Goal: Information Seeking & Learning: Find specific fact

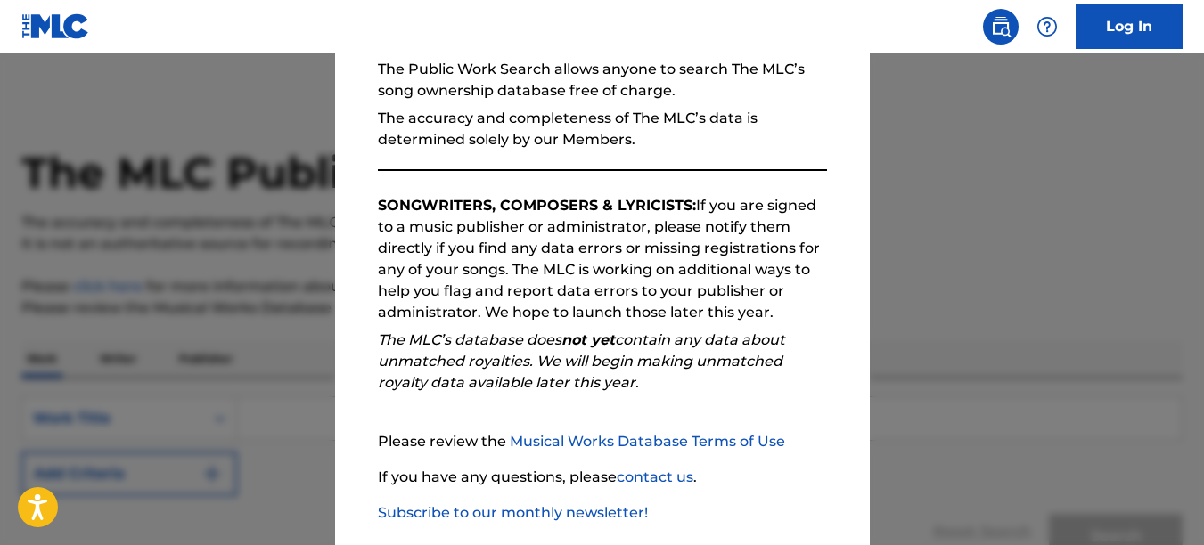
scroll to position [273, 0]
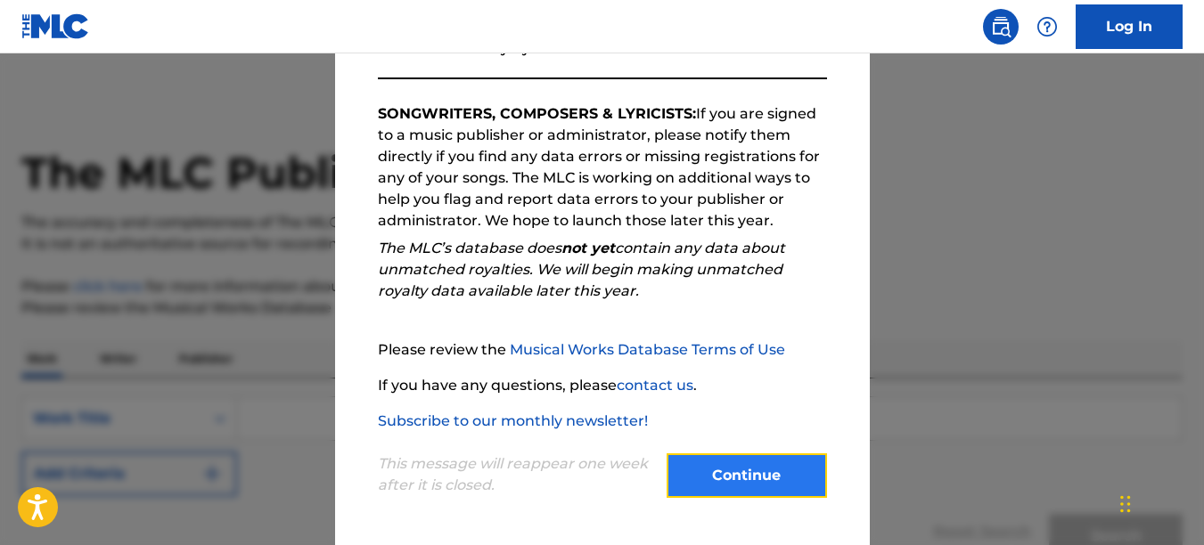
click at [716, 470] on button "Continue" at bounding box center [747, 476] width 160 height 45
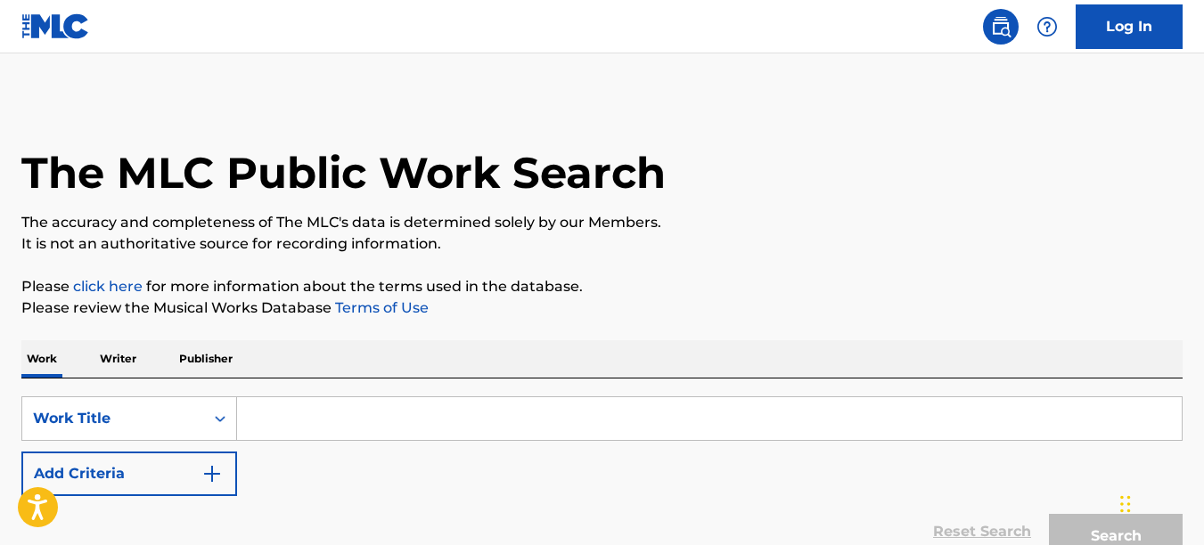
click at [463, 409] on input "Search Form" at bounding box center [709, 419] width 945 height 43
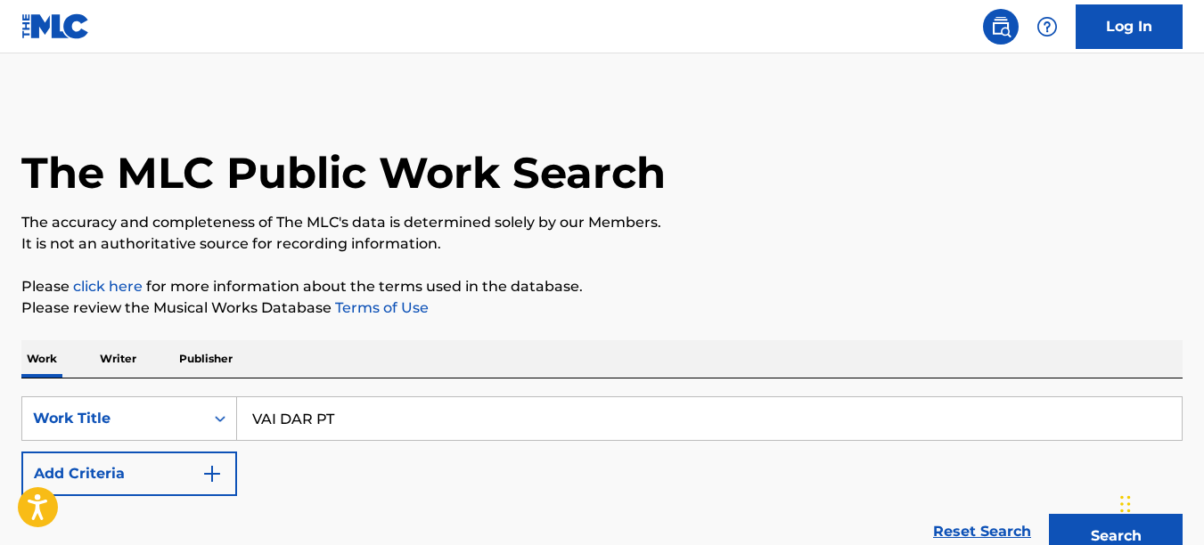
type input "VAI DAR PT"
click at [1049, 514] on button "Search" at bounding box center [1116, 536] width 134 height 45
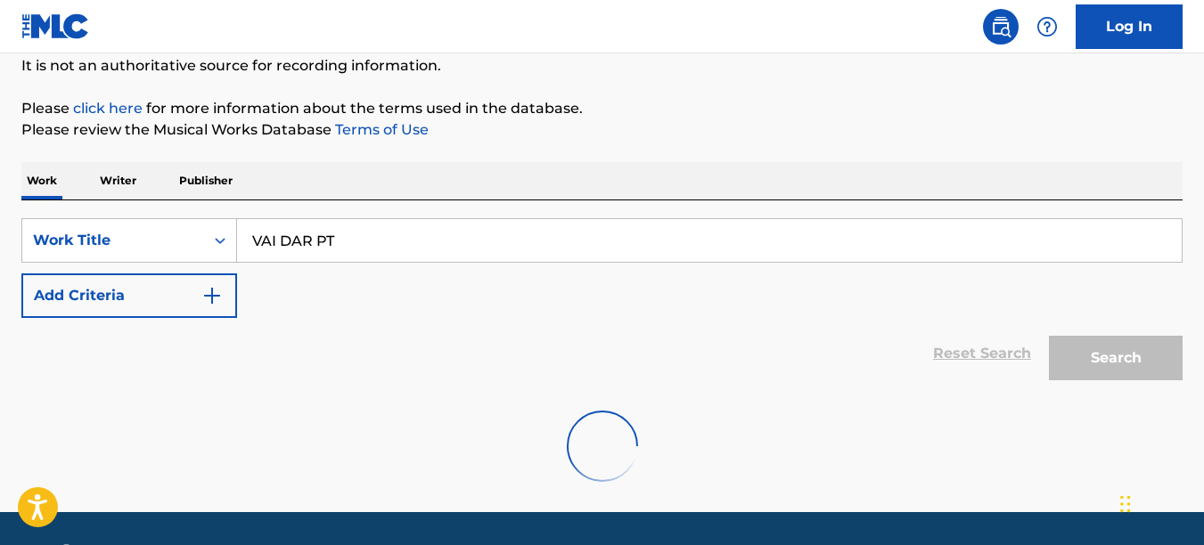
scroll to position [231, 0]
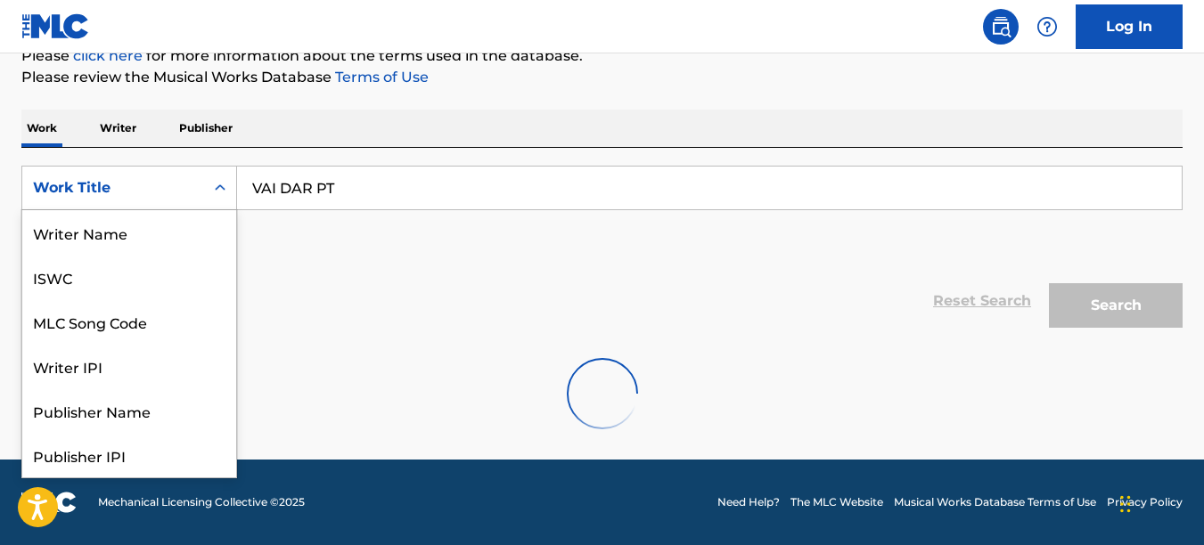
click at [226, 186] on icon "Search Form" at bounding box center [220, 188] width 18 height 18
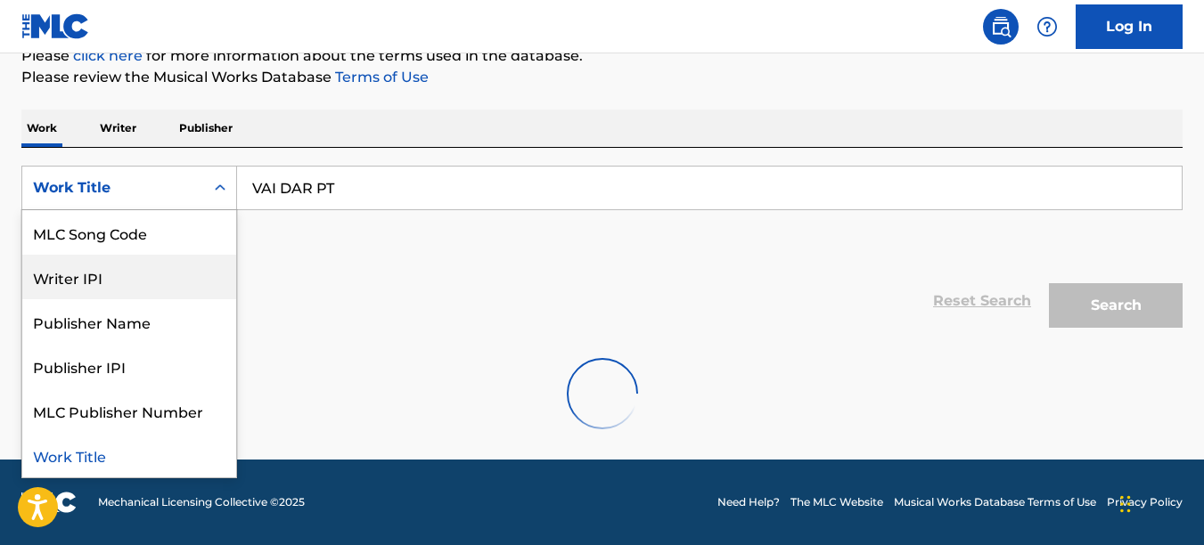
click at [279, 252] on div "SearchWithCriteria47a9dc48-99b9-409c-9203-7038224a3cec 8 results available. Use…" at bounding box center [601, 216] width 1161 height 100
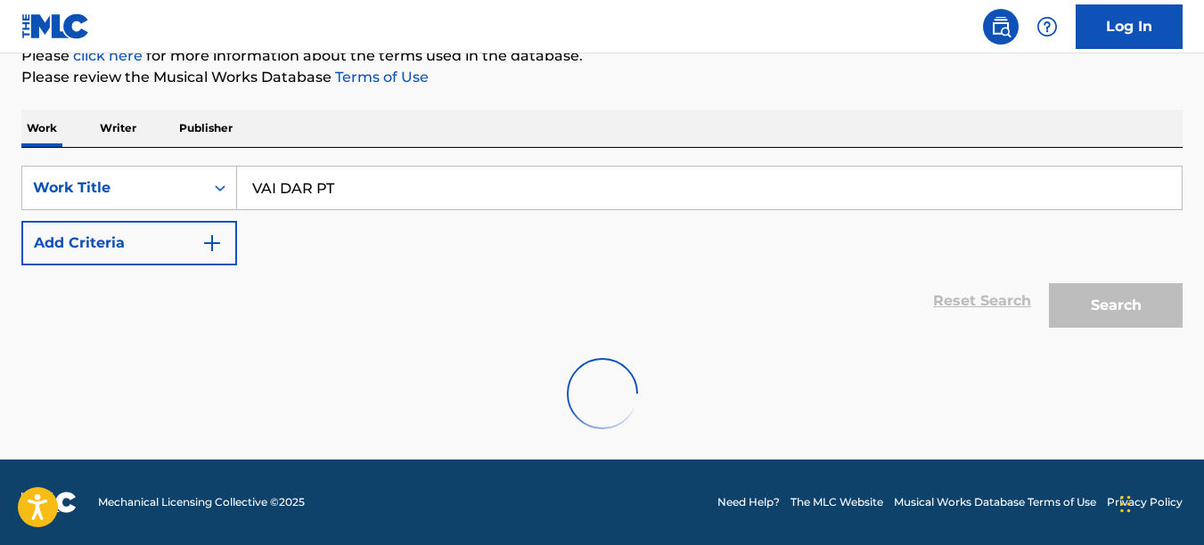
click at [119, 125] on p "Writer" at bounding box center [117, 128] width 47 height 37
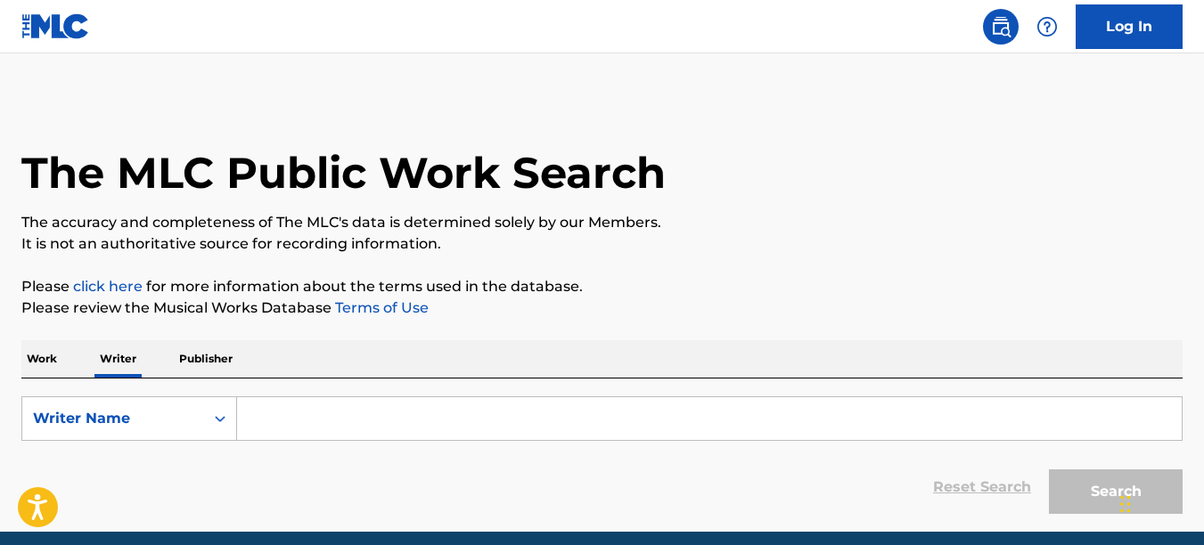
scroll to position [72, 0]
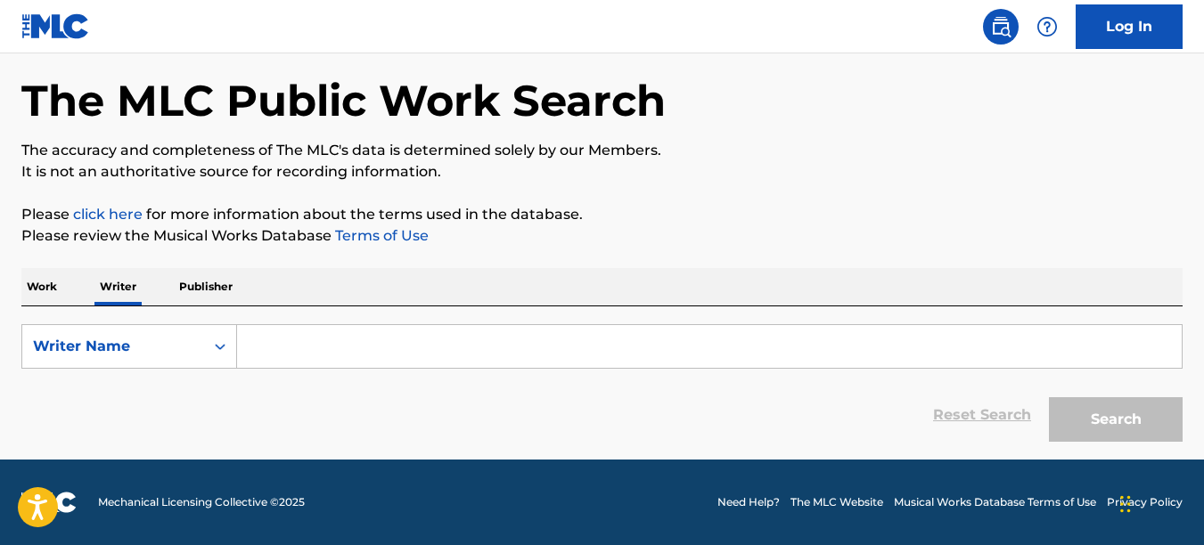
click at [350, 355] on input "Search Form" at bounding box center [709, 346] width 945 height 43
paste input "Aleksandr Ignashkov"
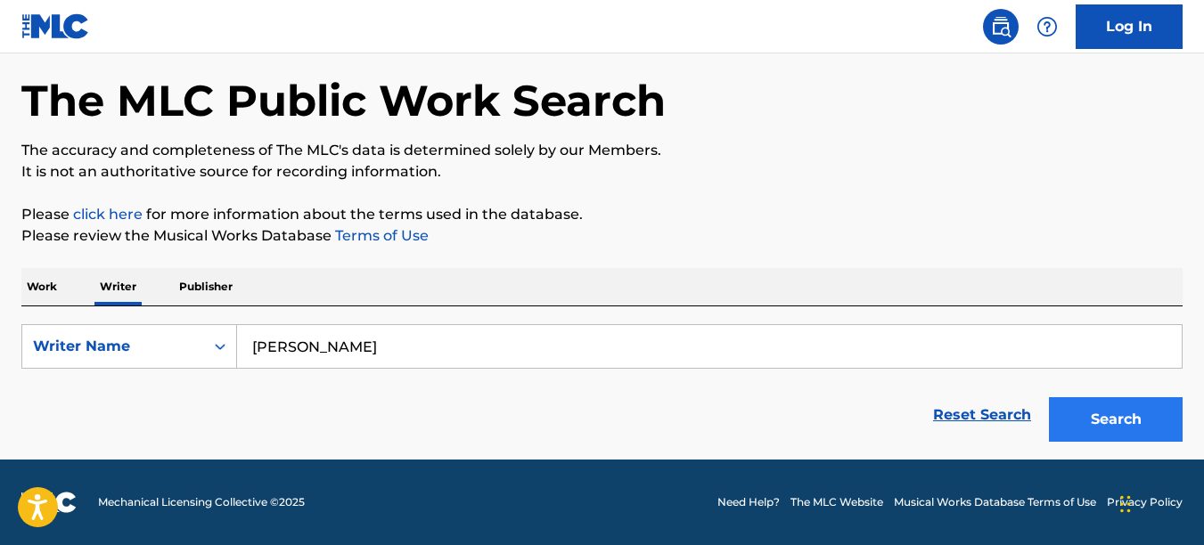
type input "Aleksandr Ignashkov"
click at [1095, 414] on button "Search" at bounding box center [1116, 420] width 134 height 45
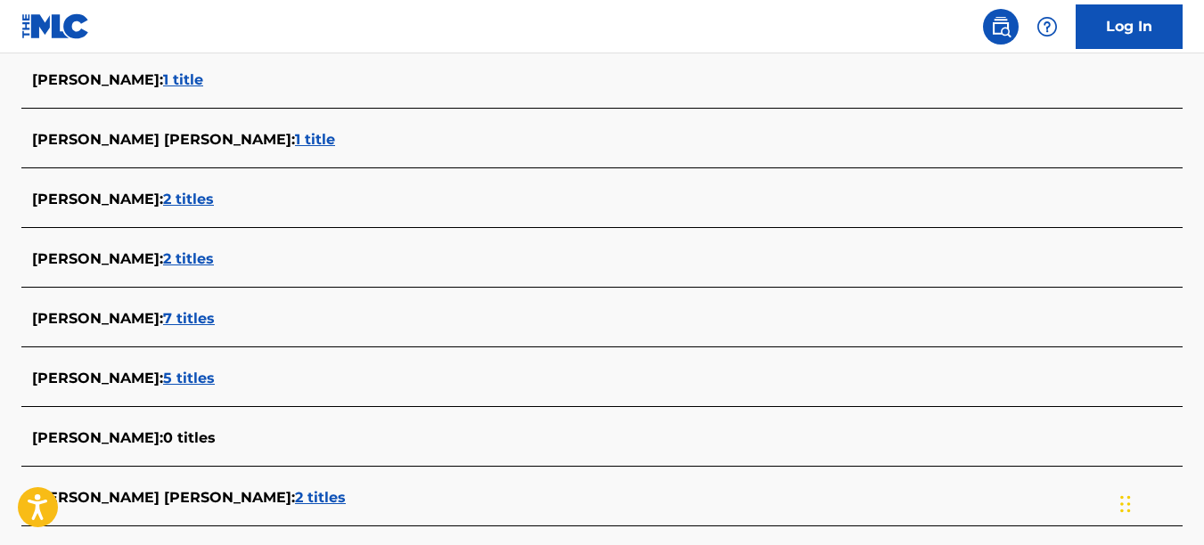
scroll to position [800, 0]
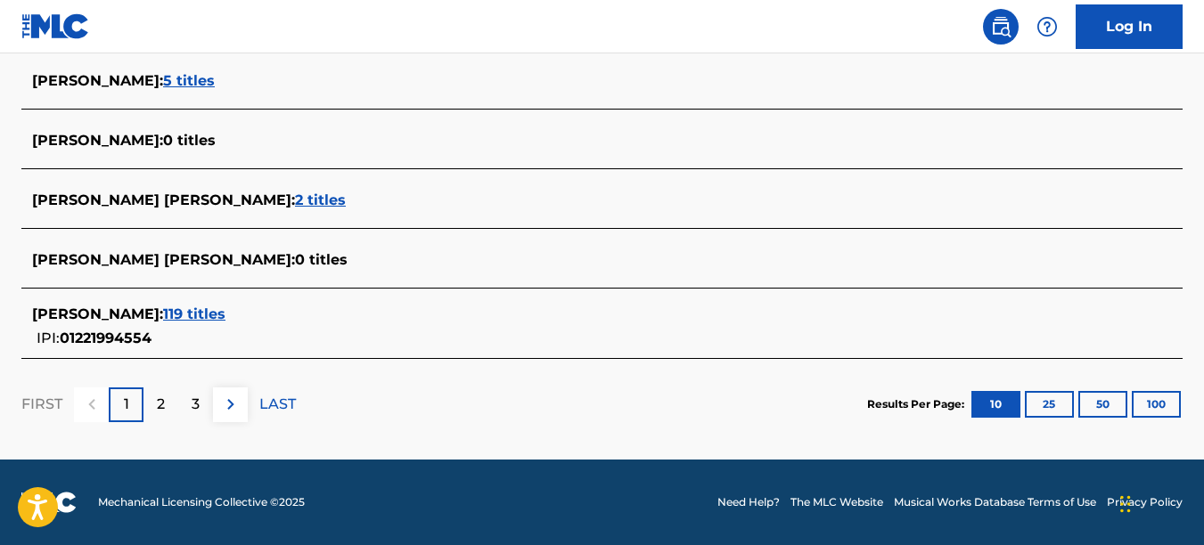
click at [226, 316] on span "119 titles" at bounding box center [194, 314] width 62 height 17
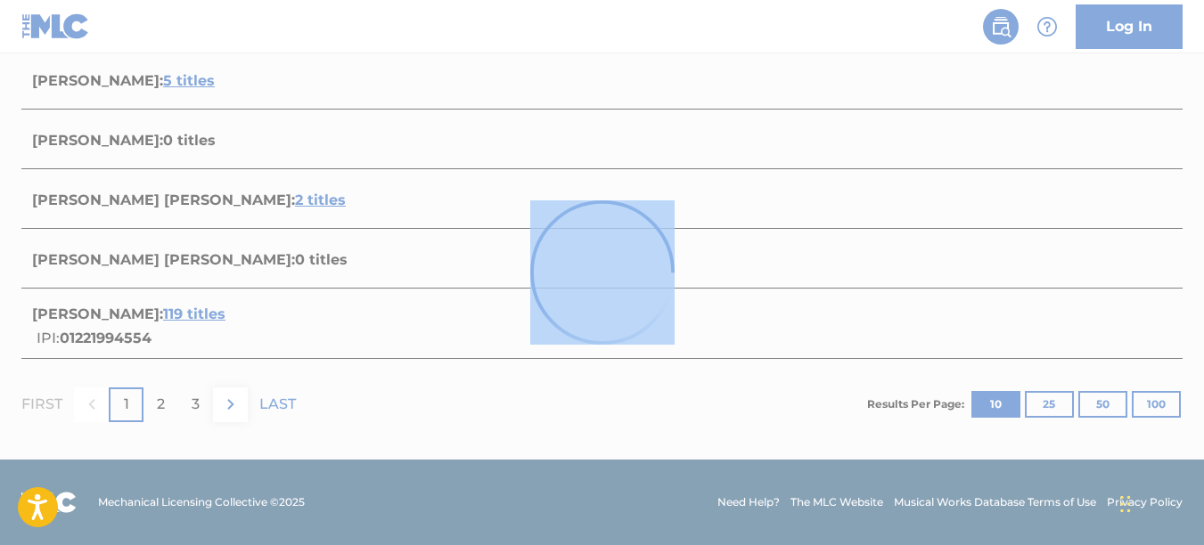
click at [262, 316] on div at bounding box center [602, 272] width 1204 height 545
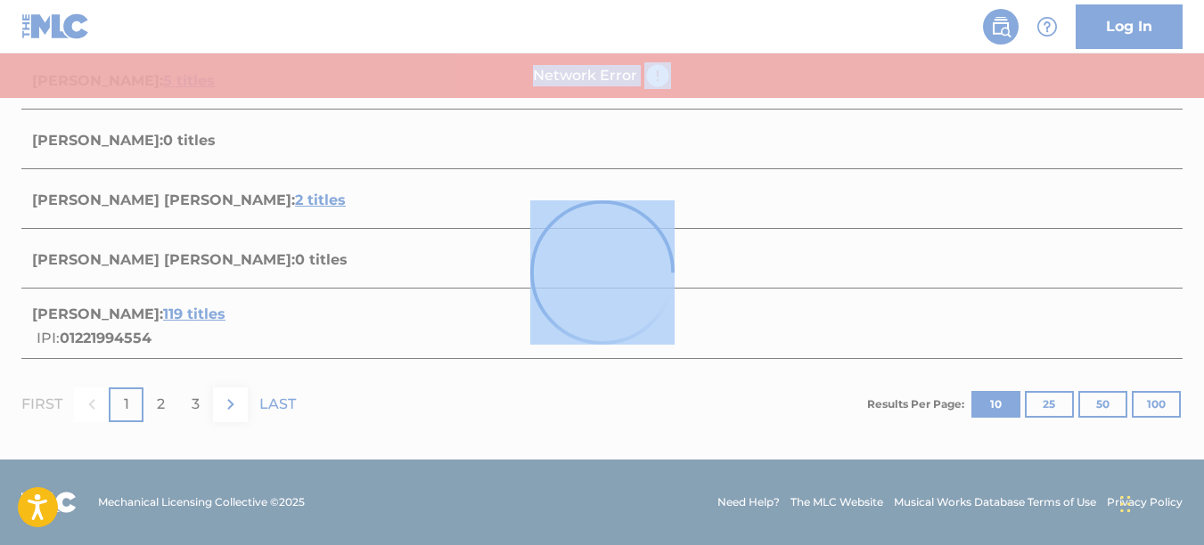
click at [473, 340] on div at bounding box center [602, 272] width 1204 height 545
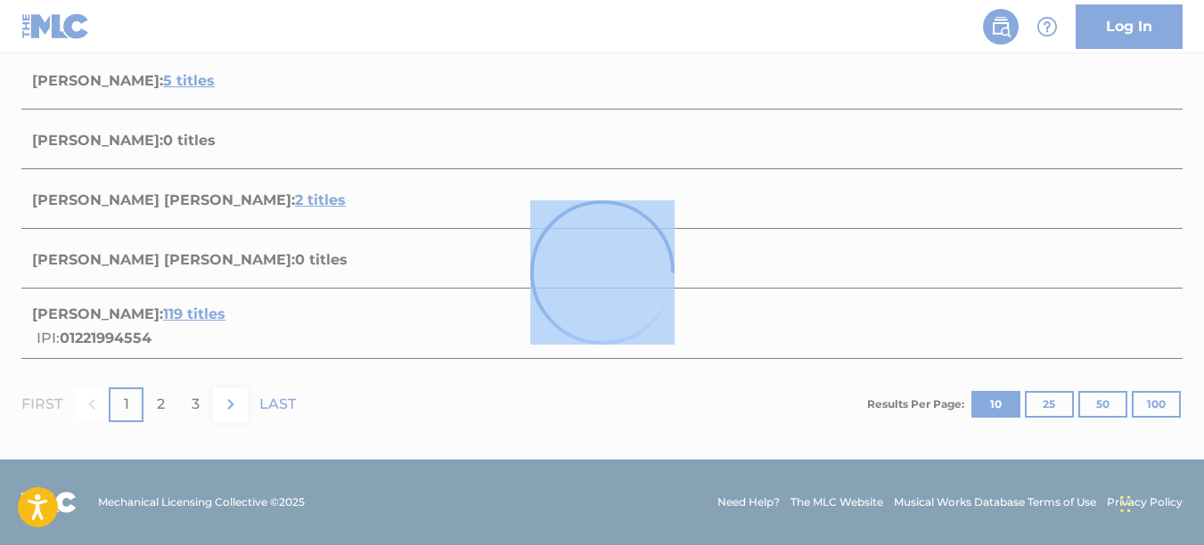
click at [581, 311] on img at bounding box center [602, 273] width 144 height 144
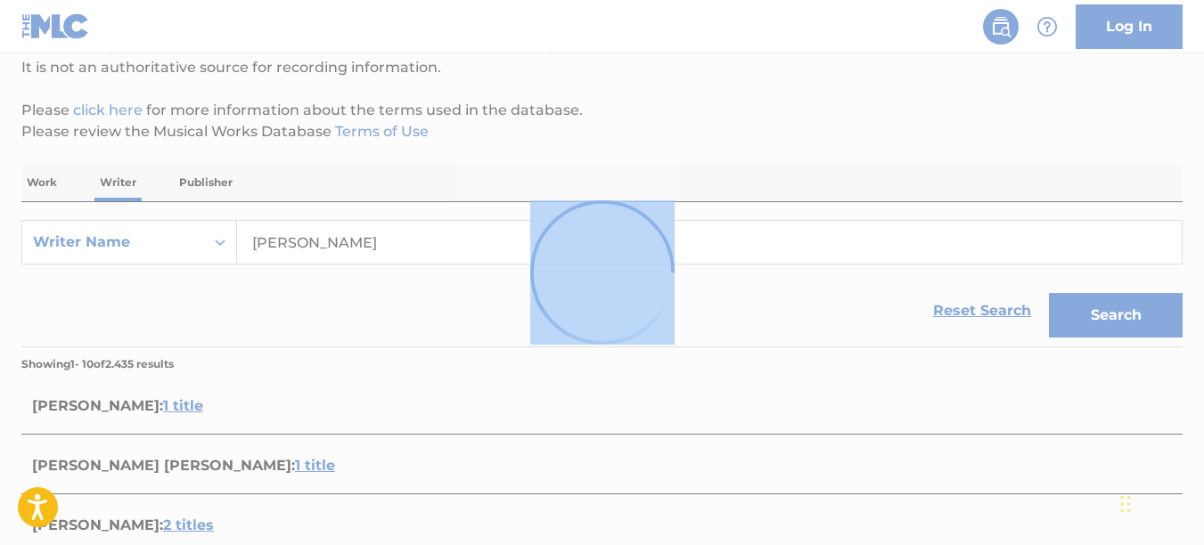
scroll to position [87, 0]
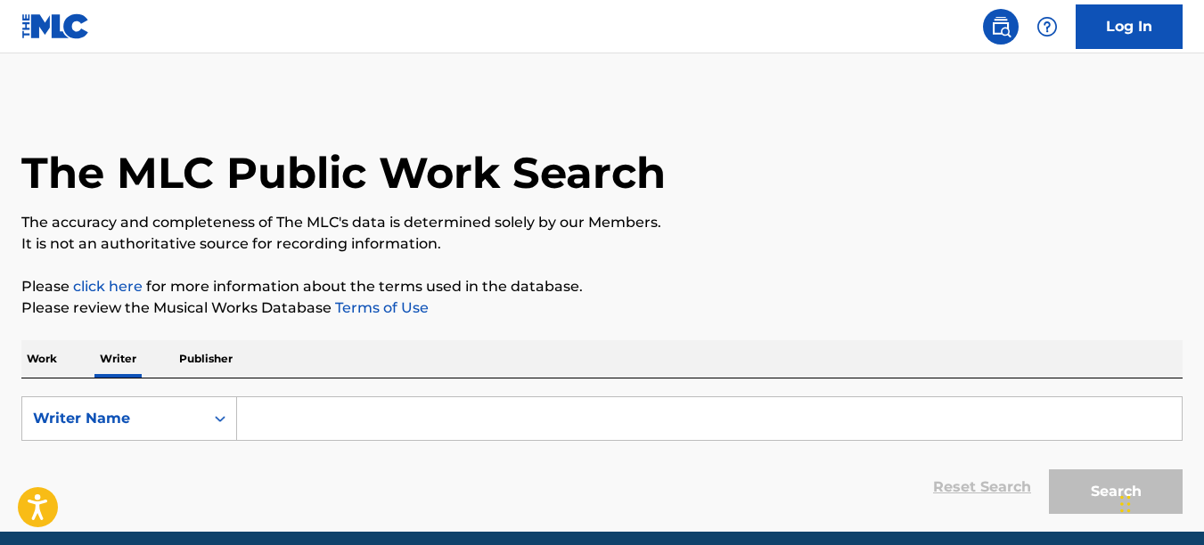
click at [422, 415] on input "Search Form" at bounding box center [709, 419] width 945 height 43
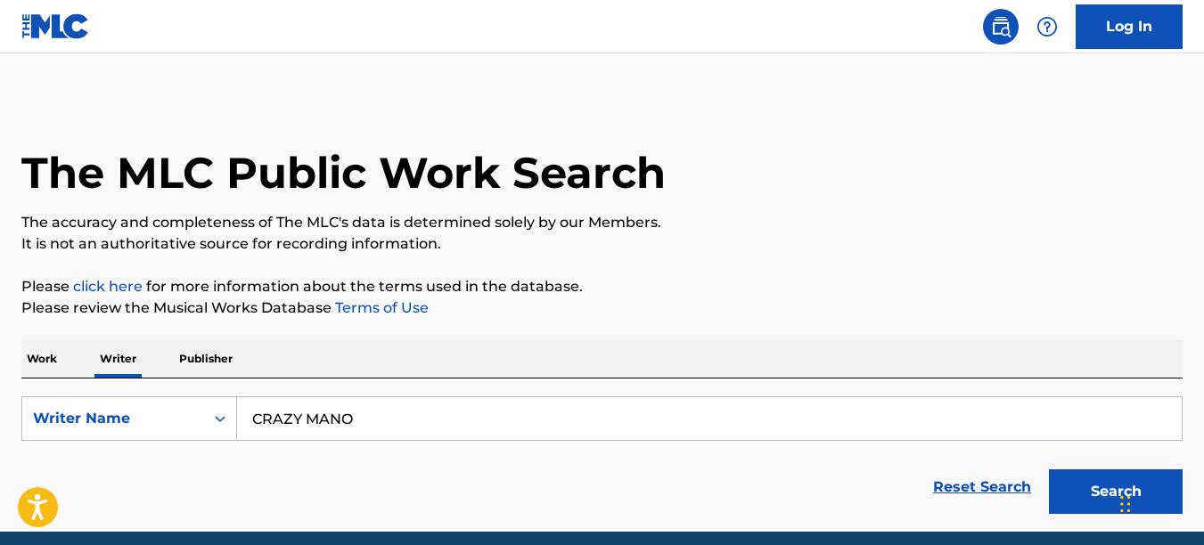
type input "CRAZY MANO"
click at [1049, 470] on button "Search" at bounding box center [1116, 492] width 134 height 45
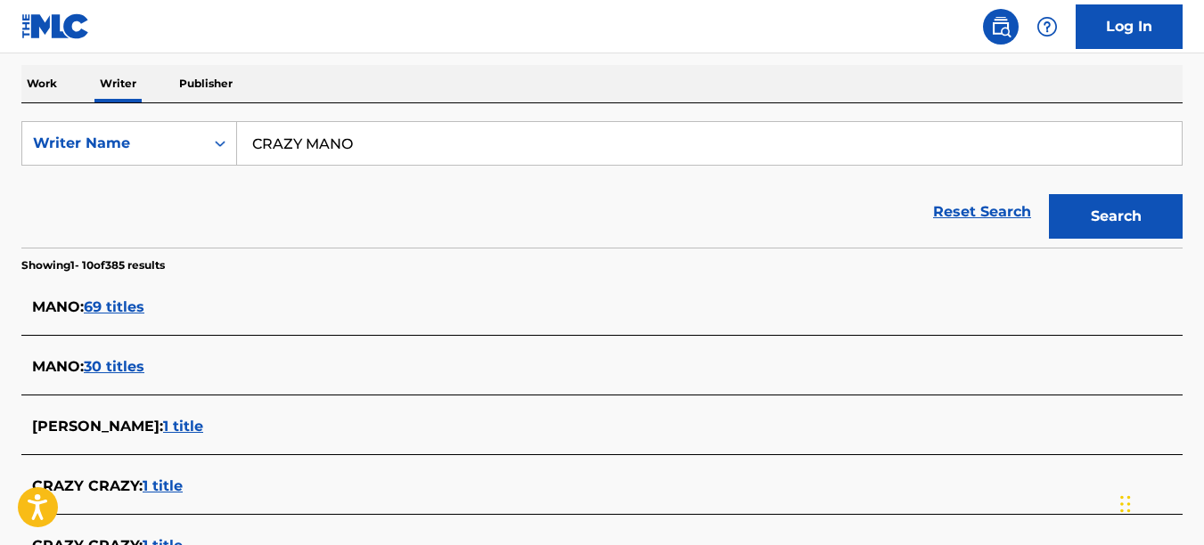
scroll to position [454, 0]
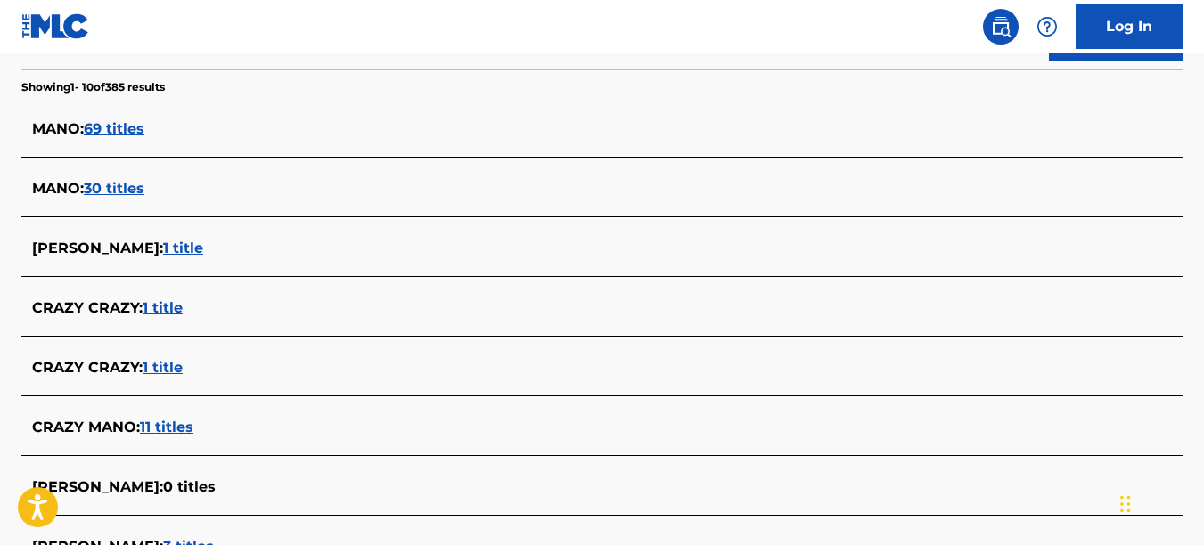
click at [165, 429] on span "11 titles" at bounding box center [166, 427] width 53 height 17
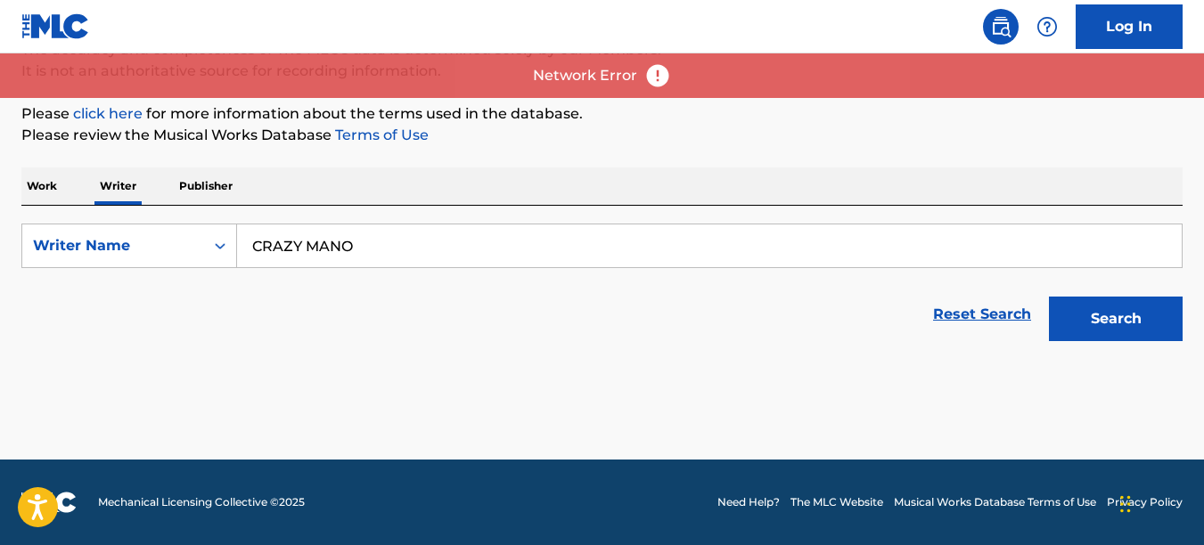
scroll to position [173, 0]
